Goal: Transaction & Acquisition: Purchase product/service

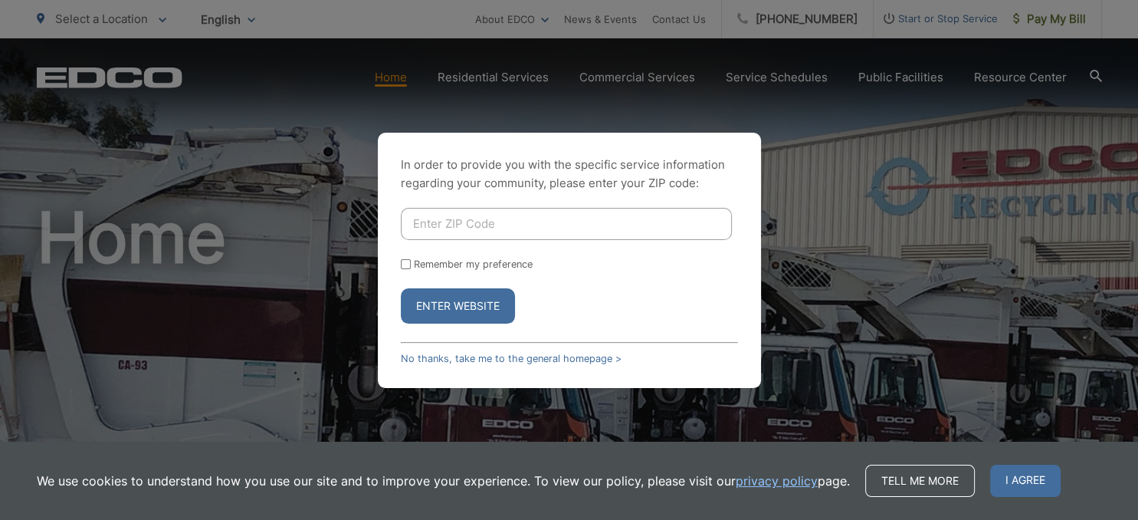
click at [543, 231] on input "Enter ZIP Code" at bounding box center [566, 224] width 331 height 32
type input "90620"
click at [401, 288] on button "Enter Website" at bounding box center [458, 305] width 114 height 35
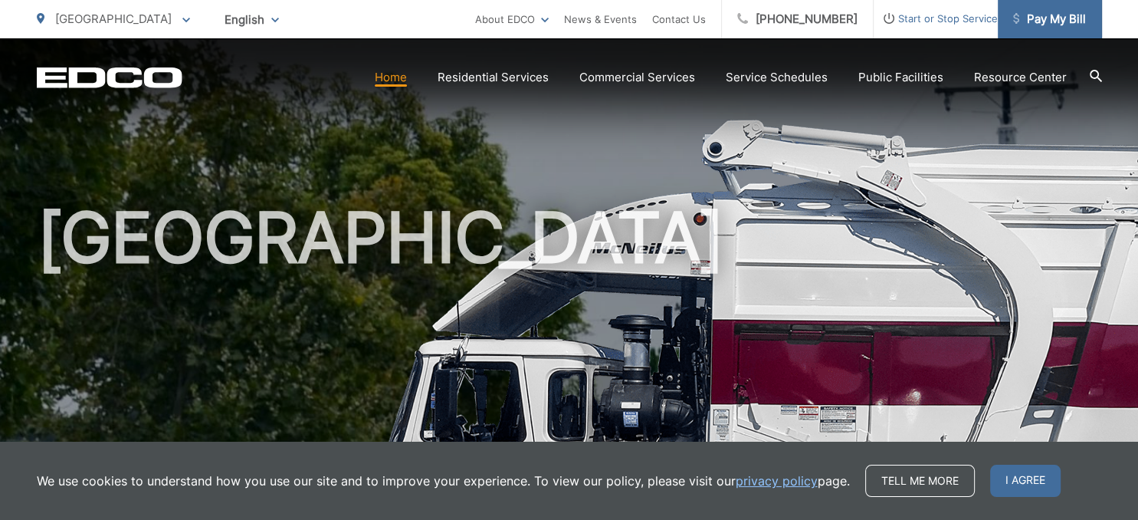
click at [1060, 9] on link "Pay My Bill" at bounding box center [1050, 19] width 104 height 38
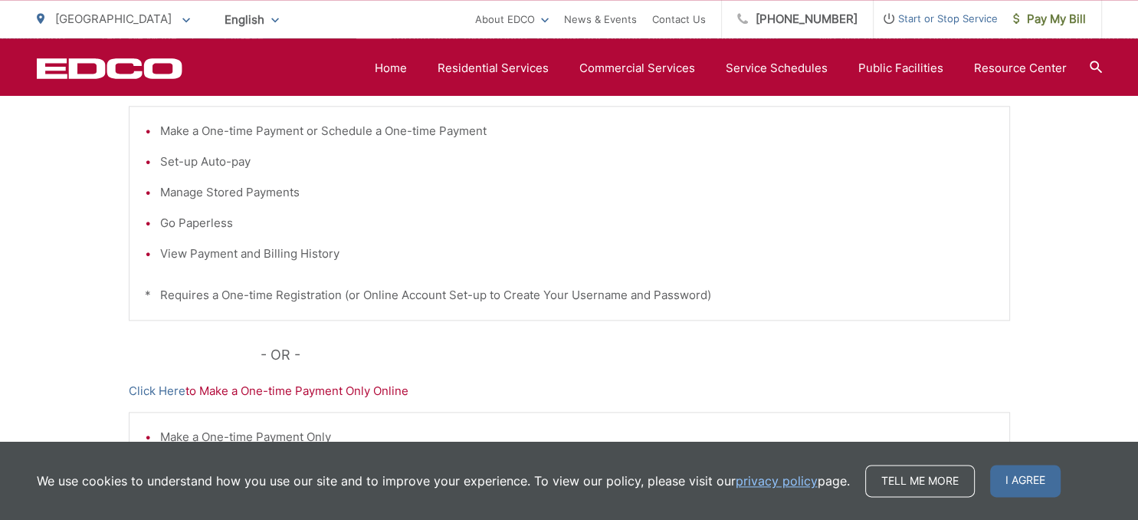
scroll to position [327, 0]
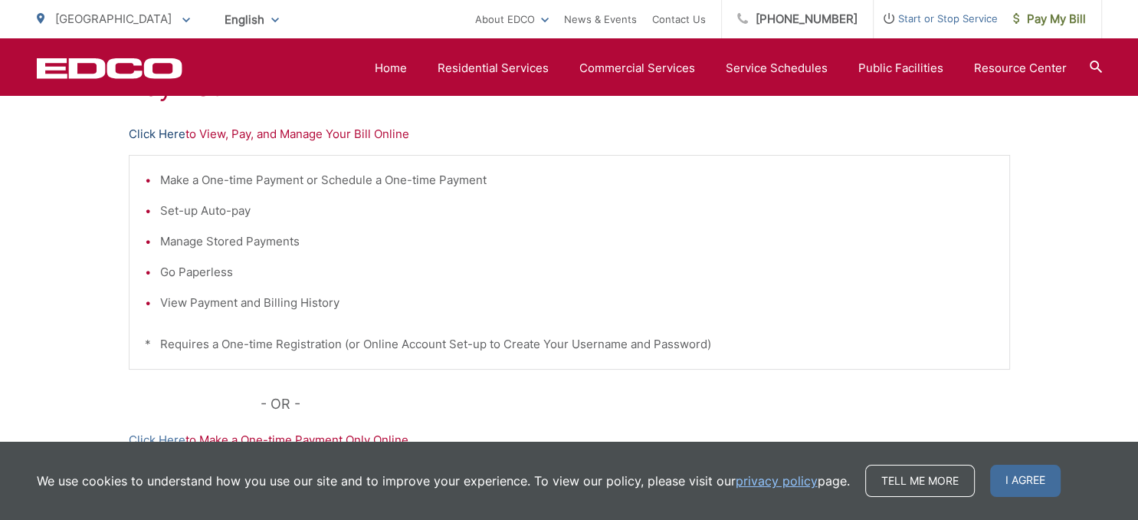
click at [146, 129] on link "Click Here" at bounding box center [157, 134] width 57 height 18
